Goal: Transaction & Acquisition: Purchase product/service

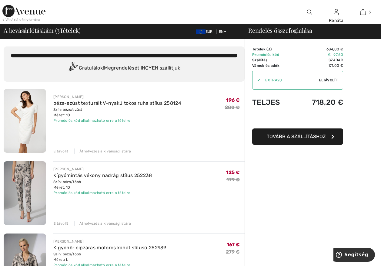
click at [61, 151] on div "Eltávolít" at bounding box center [60, 150] width 15 height 5
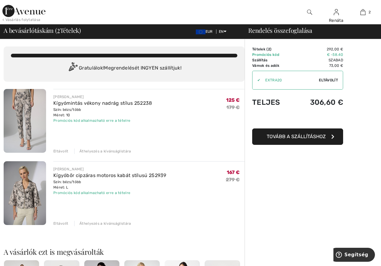
click at [64, 149] on div "Eltávolít" at bounding box center [60, 150] width 15 height 5
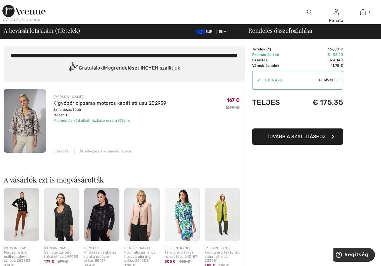
click at [60, 151] on div "Eltávolít" at bounding box center [60, 150] width 15 height 5
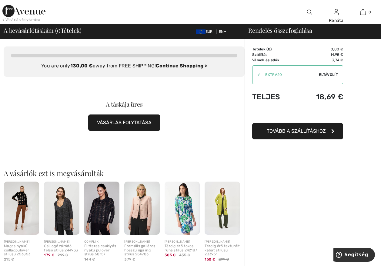
click at [27, 12] on img at bounding box center [23, 11] width 43 height 12
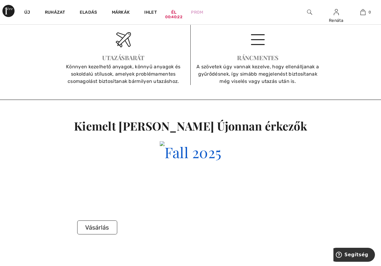
scroll to position [1031, 0]
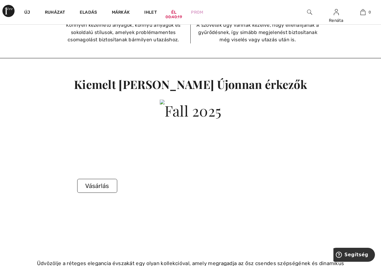
click at [95, 179] on button "Vásárlás" at bounding box center [97, 186] width 40 height 14
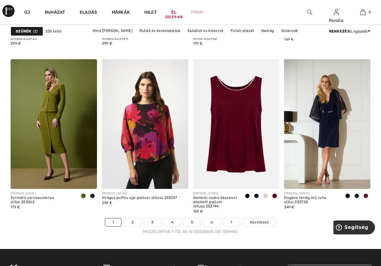
scroll to position [2352, 0]
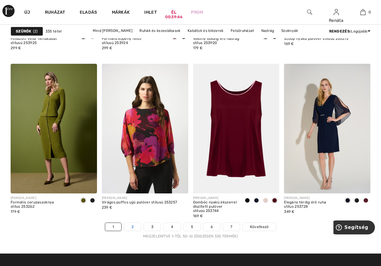
click at [129, 224] on link "2" at bounding box center [132, 227] width 17 height 8
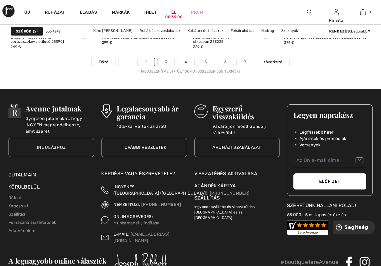
scroll to position [2456, 0]
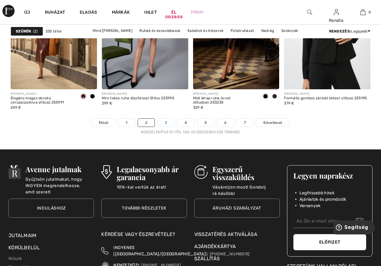
click at [170, 122] on link "3" at bounding box center [166, 123] width 17 height 8
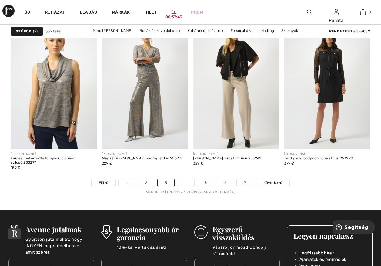
scroll to position [2395, 0]
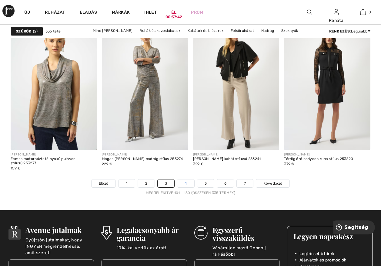
click at [184, 182] on link "4" at bounding box center [185, 183] width 17 height 8
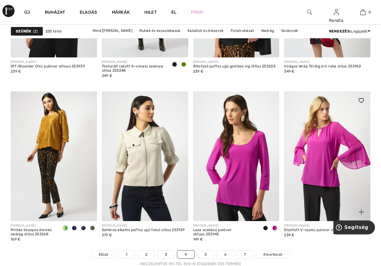
scroll to position [2365, 0]
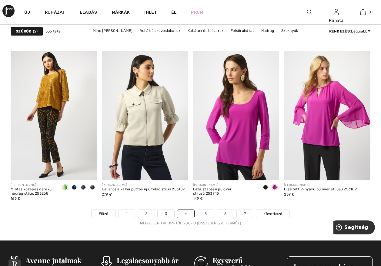
click at [206, 214] on link "5" at bounding box center [205, 213] width 17 height 8
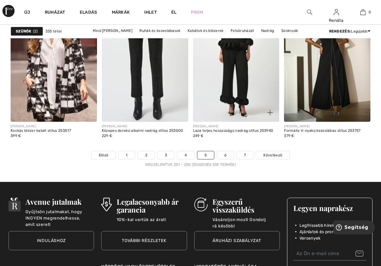
scroll to position [2456, 0]
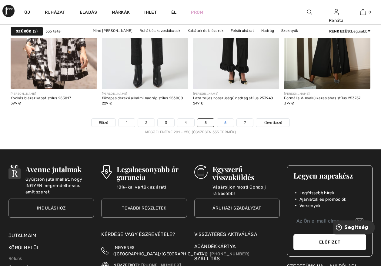
click at [225, 123] on link "6" at bounding box center [225, 123] width 17 height 8
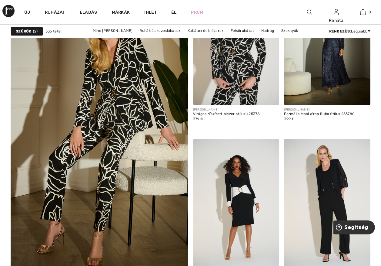
scroll to position [1364, 0]
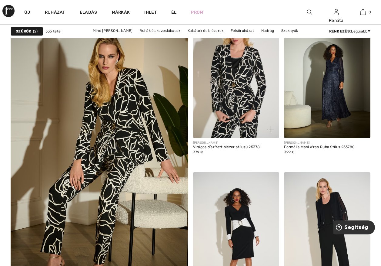
click at [229, 79] on img at bounding box center [236, 72] width 86 height 129
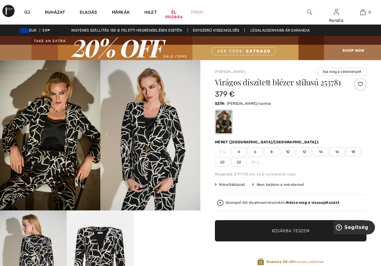
click at [320, 149] on span "14" at bounding box center [320, 151] width 15 height 9
click at [280, 230] on span "Kosárba teszem" at bounding box center [291, 230] width 38 height 6
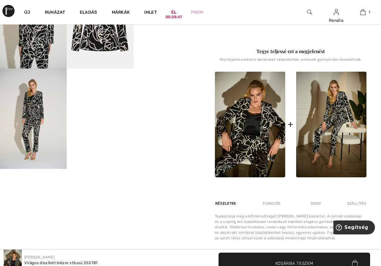
scroll to position [243, 0]
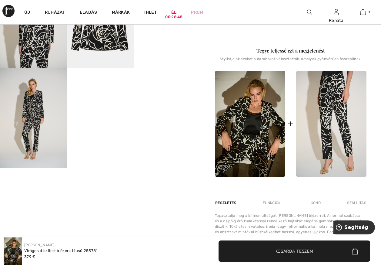
click at [332, 111] on img at bounding box center [331, 124] width 70 height 106
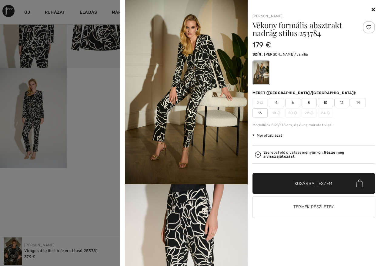
click at [338, 102] on span "12" at bounding box center [341, 102] width 15 height 9
click at [298, 182] on span "Kosárba teszem" at bounding box center [314, 183] width 38 height 6
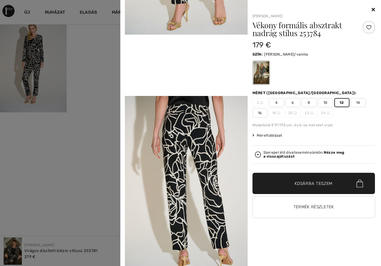
scroll to position [303, 0]
click at [313, 182] on span "Kosárba teszem" at bounding box center [314, 183] width 38 height 6
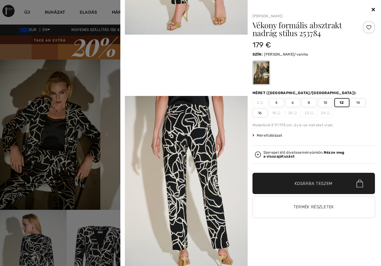
scroll to position [0, 0]
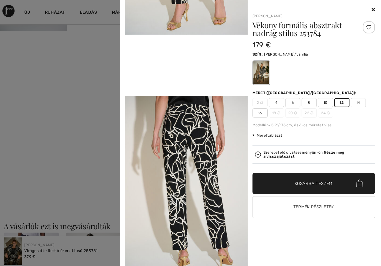
scroll to position [394, 0]
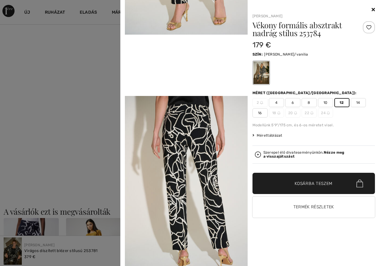
click at [98, 254] on div at bounding box center [190, 133] width 381 height 266
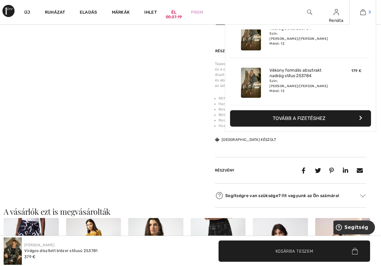
click at [363, 13] on img at bounding box center [362, 11] width 5 height 7
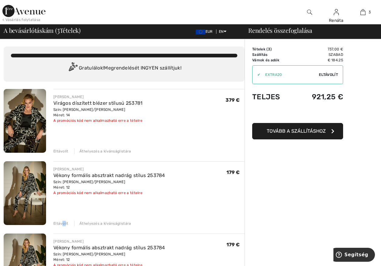
drag, startPoint x: 62, startPoint y: 223, endPoint x: 67, endPoint y: 223, distance: 5.5
click at [67, 223] on div "Eltávolít" at bounding box center [60, 222] width 15 height 5
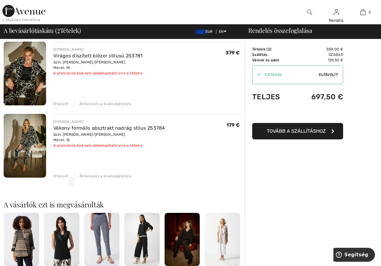
scroll to position [30, 0]
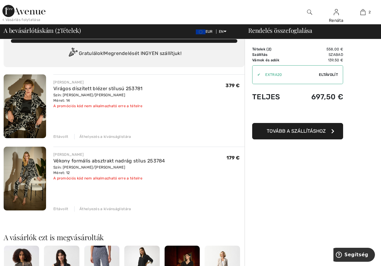
scroll to position [0, 0]
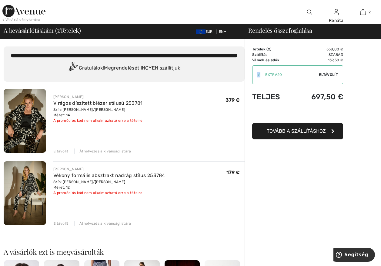
click at [260, 74] on div "✔" at bounding box center [257, 74] width 8 height 5
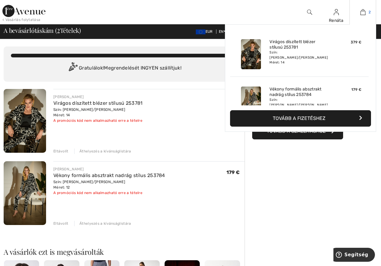
click at [364, 12] on img at bounding box center [362, 11] width 5 height 7
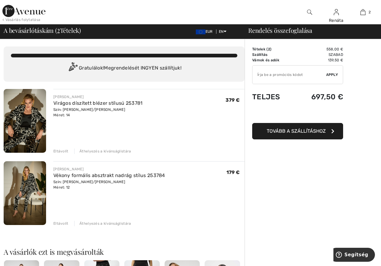
type input "EXTRA20"
type input "NEW15"
type input "NEW10"
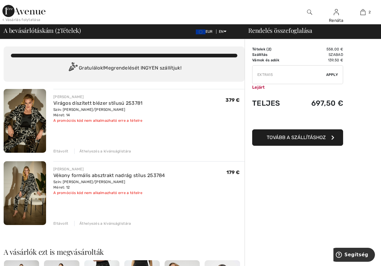
type input "FREEXPRESS"
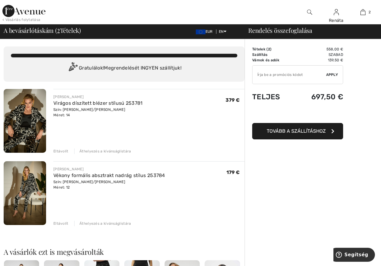
type input "SURPRISE"
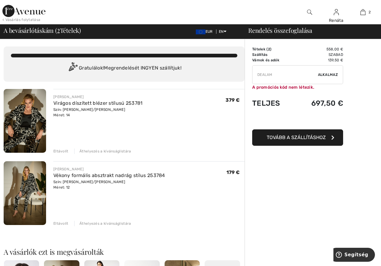
type input "FLASH15"
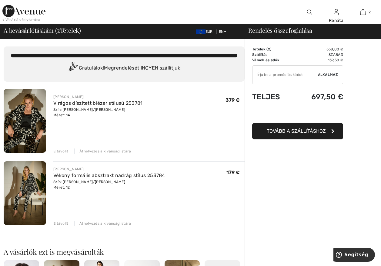
type input "FREEDENIMBAG"
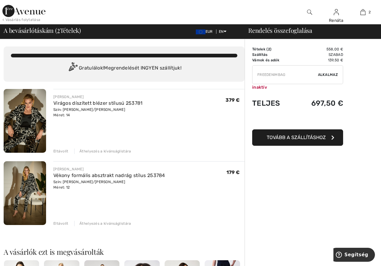
type input "SUMMERVIP"
click at [60, 148] on div "Eltávolít" at bounding box center [60, 150] width 15 height 5
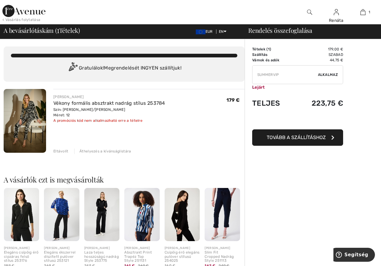
click at [60, 150] on div "Eltávolít" at bounding box center [60, 150] width 15 height 5
